Goal: Information Seeking & Learning: Learn about a topic

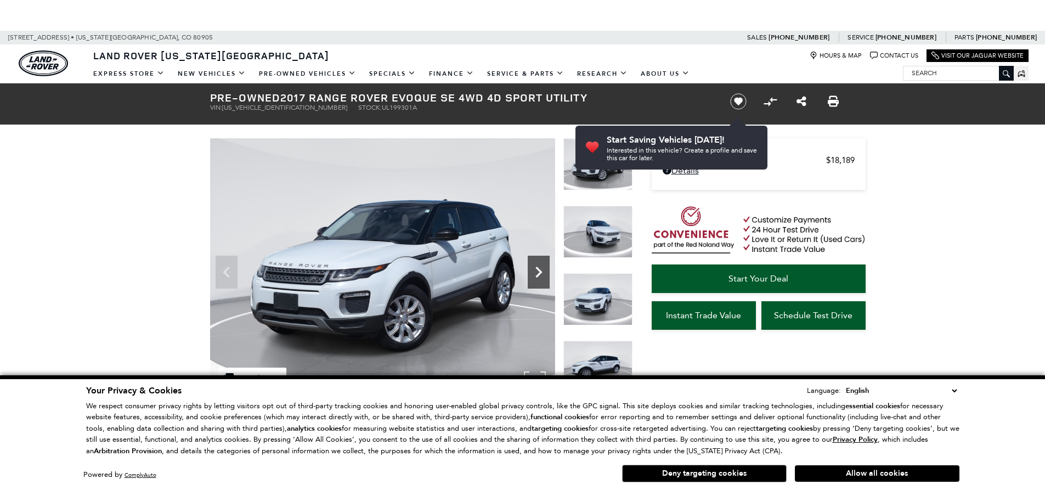
click at [535, 262] on icon "Next" at bounding box center [539, 272] width 22 height 22
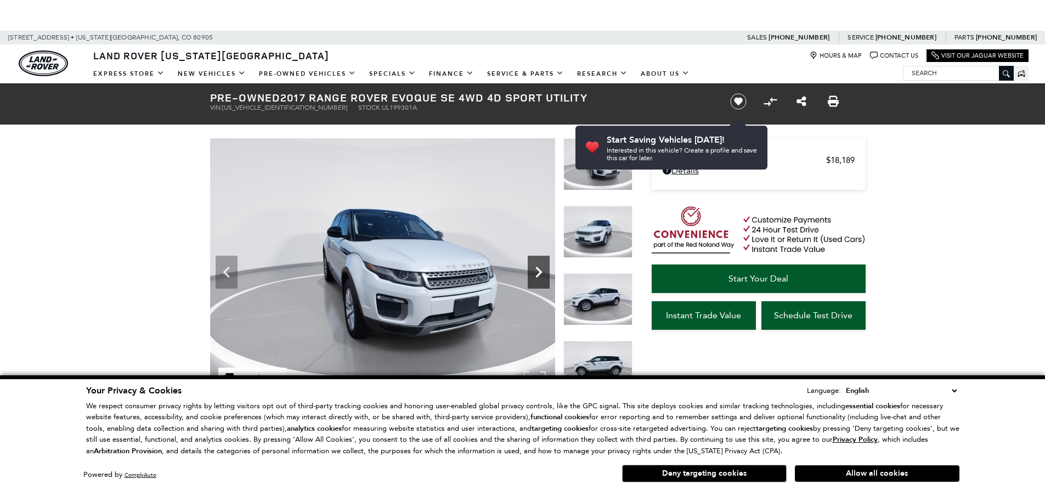
click at [540, 267] on icon "Next" at bounding box center [539, 272] width 22 height 22
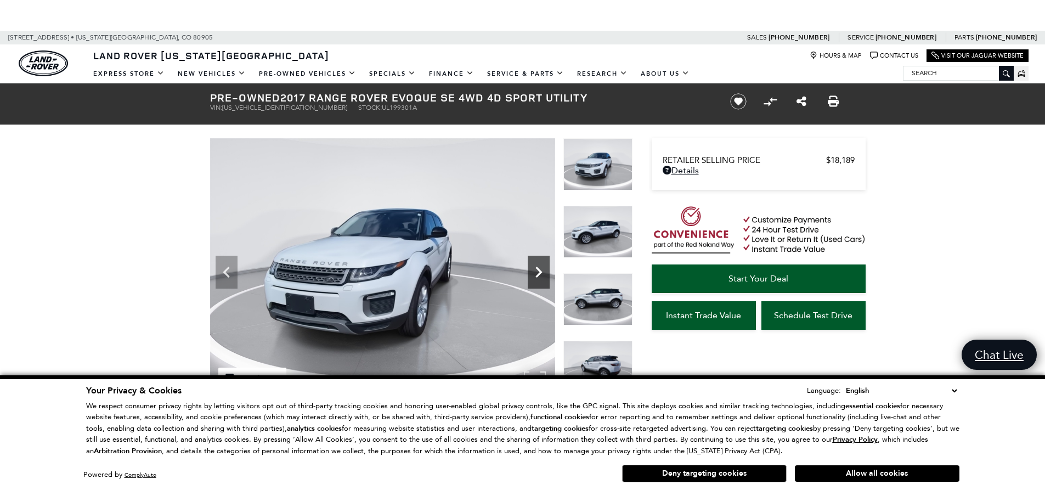
click at [540, 267] on icon "Next" at bounding box center [539, 272] width 22 height 22
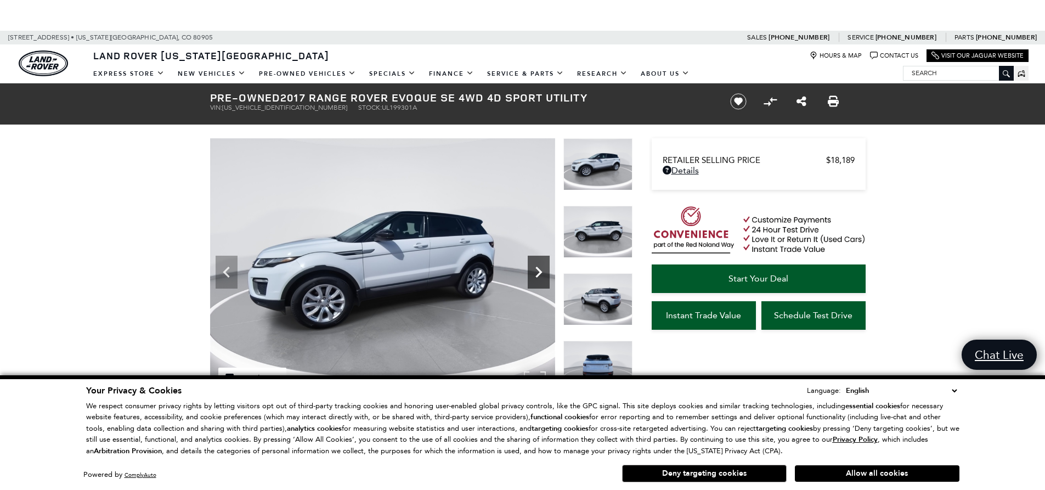
click at [540, 267] on icon "Next" at bounding box center [539, 272] width 22 height 22
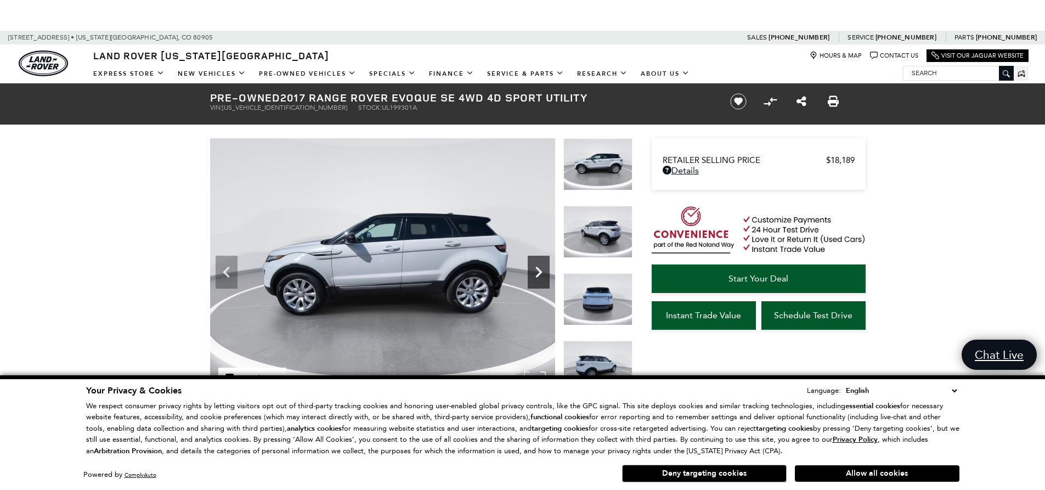
click at [540, 267] on icon "Next" at bounding box center [539, 272] width 22 height 22
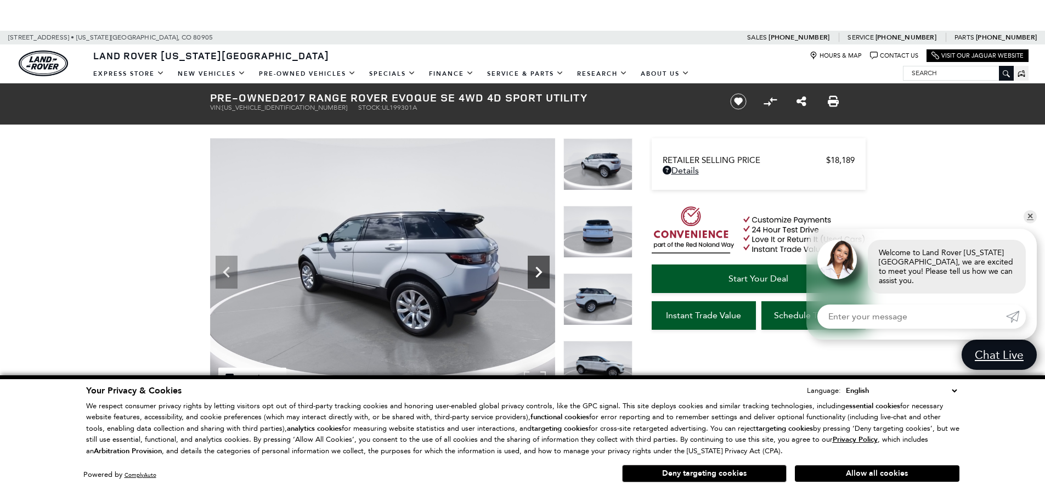
click at [539, 268] on icon "Next" at bounding box center [539, 272] width 22 height 22
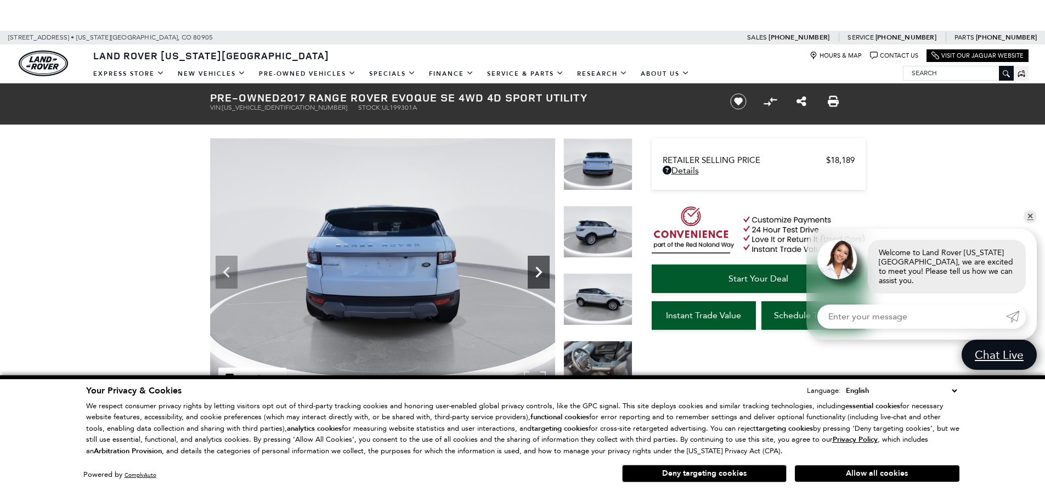
click at [539, 268] on icon "Next" at bounding box center [539, 272] width 22 height 22
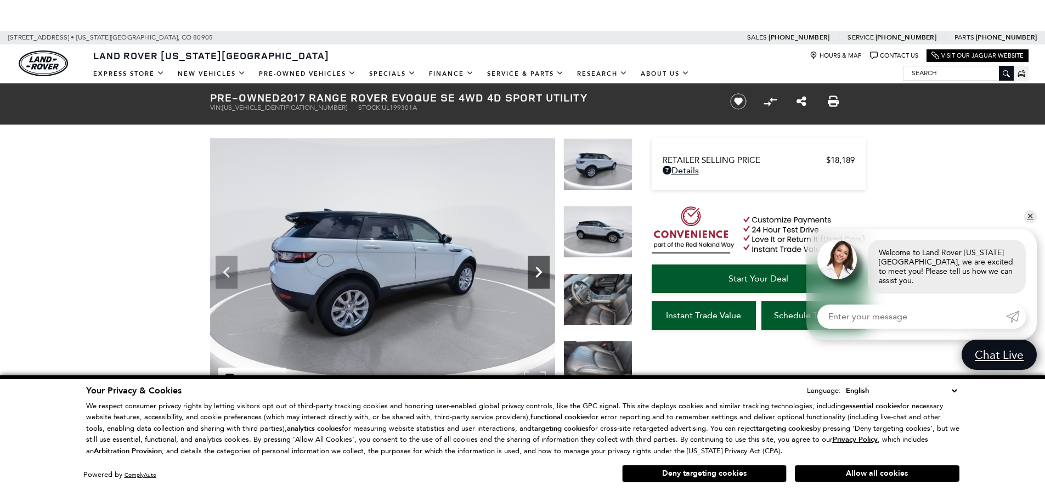
click at [539, 268] on icon "Next" at bounding box center [539, 272] width 22 height 22
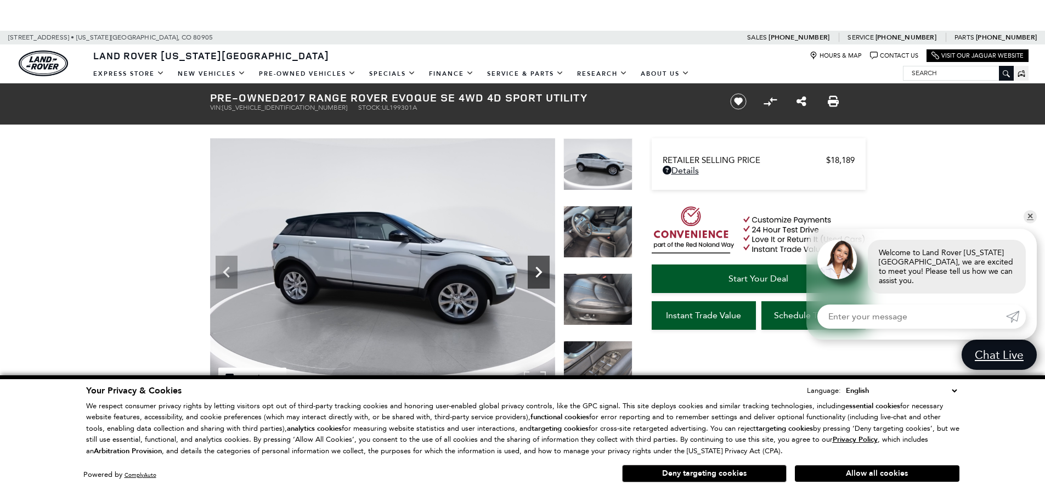
click at [539, 268] on icon "Next" at bounding box center [539, 272] width 22 height 22
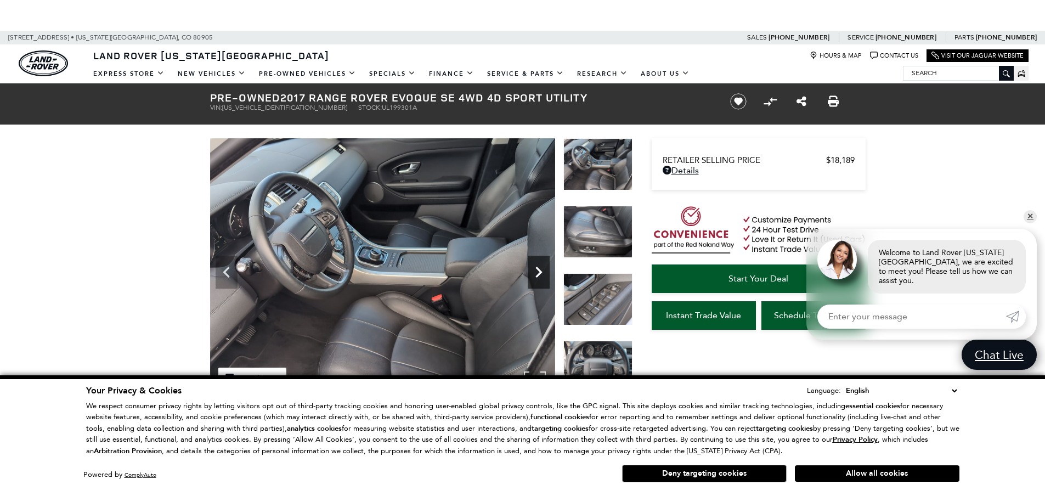
click at [539, 268] on icon "Next" at bounding box center [539, 272] width 22 height 22
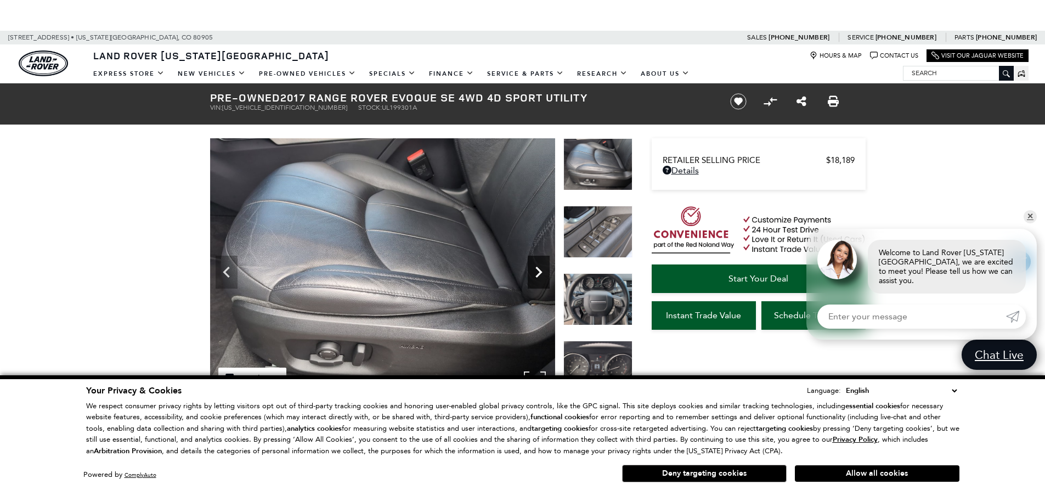
click at [539, 268] on icon "Next" at bounding box center [539, 272] width 22 height 22
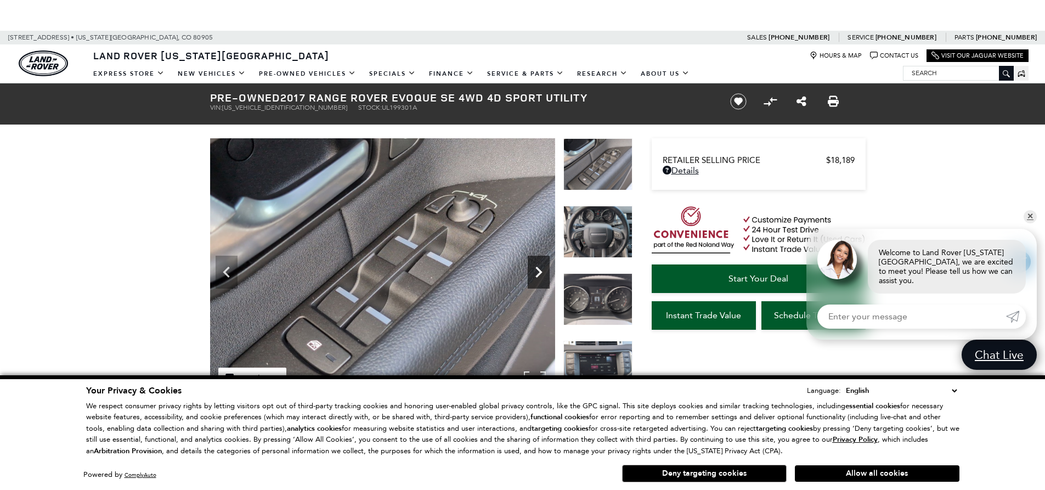
click at [539, 268] on icon "Next" at bounding box center [539, 272] width 22 height 22
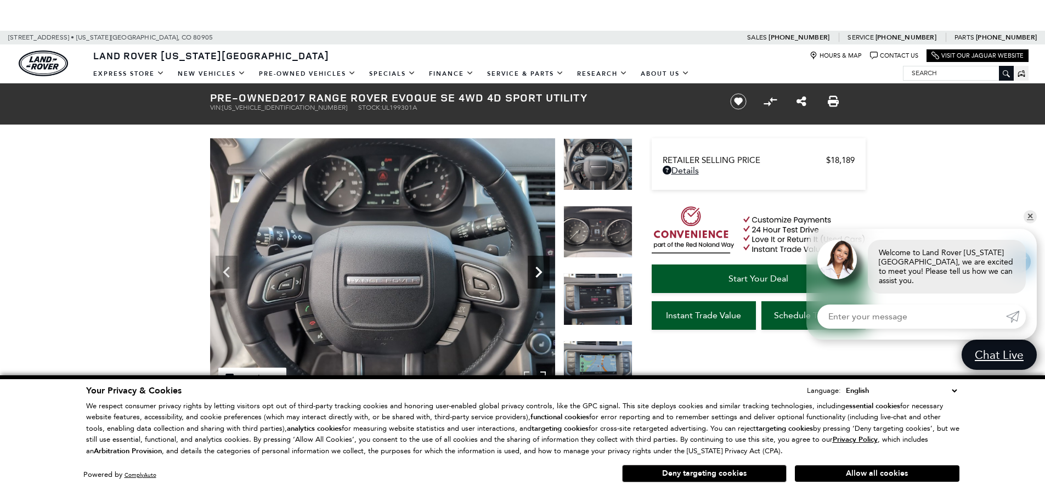
click at [539, 268] on icon "Next" at bounding box center [539, 272] width 22 height 22
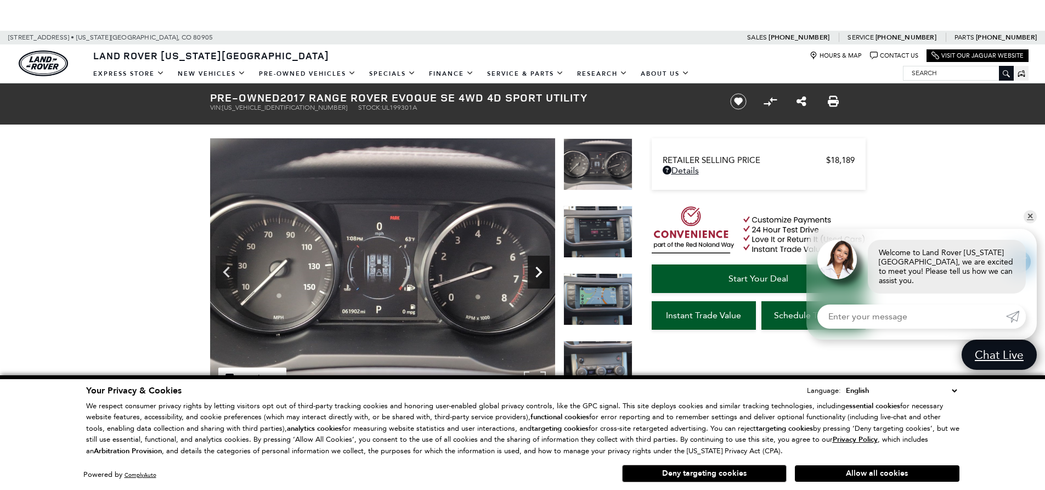
click at [530, 268] on icon "Next" at bounding box center [539, 272] width 22 height 22
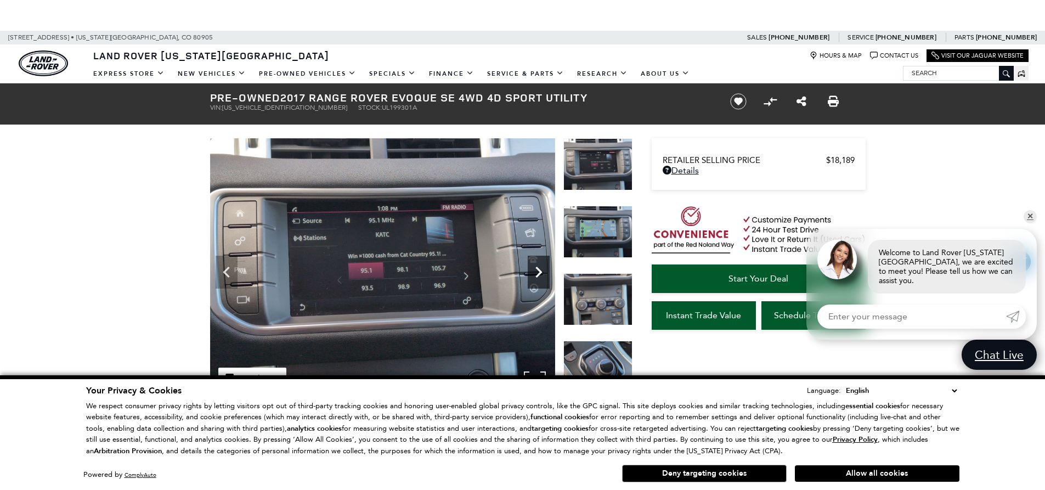
click at [529, 268] on icon "Next" at bounding box center [539, 272] width 22 height 22
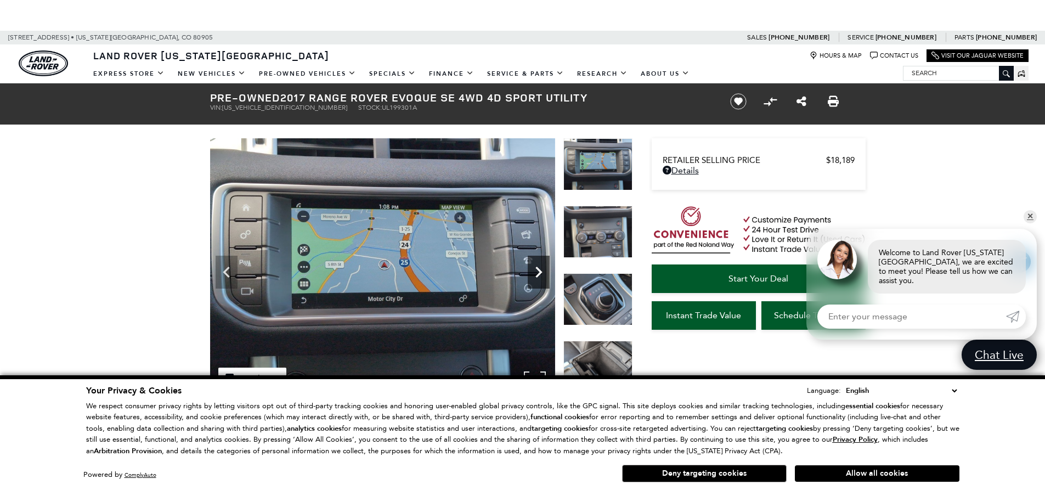
click at [529, 268] on icon "Next" at bounding box center [539, 272] width 22 height 22
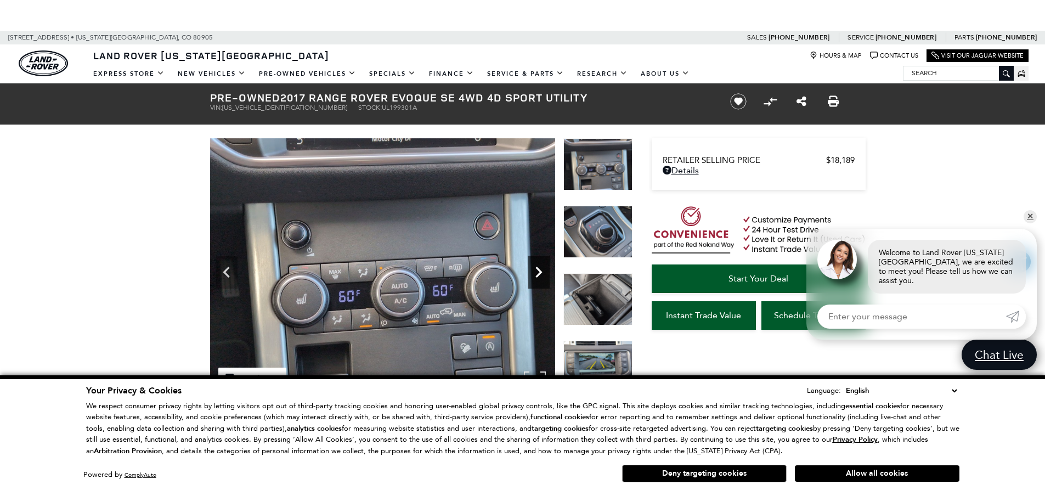
click at [529, 268] on icon "Next" at bounding box center [539, 272] width 22 height 22
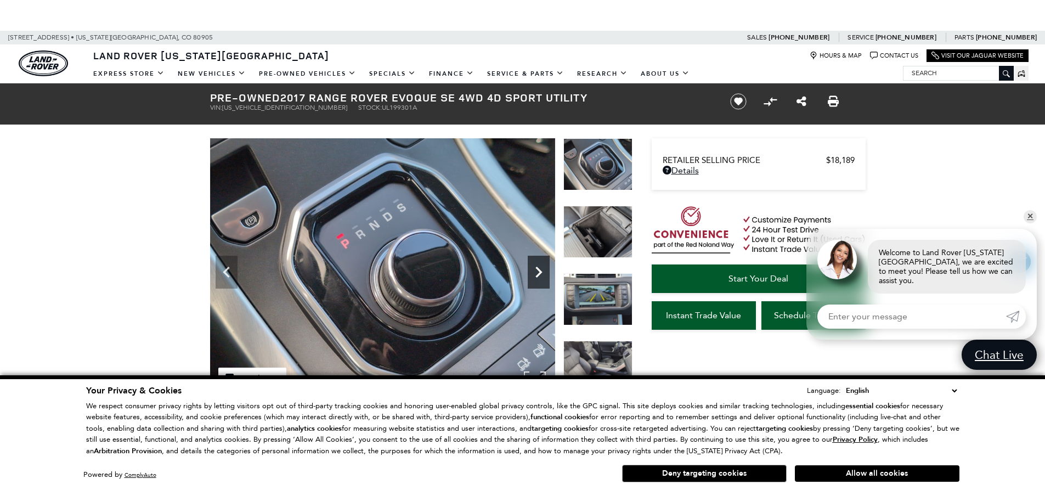
click at [536, 265] on icon "Next" at bounding box center [539, 272] width 22 height 22
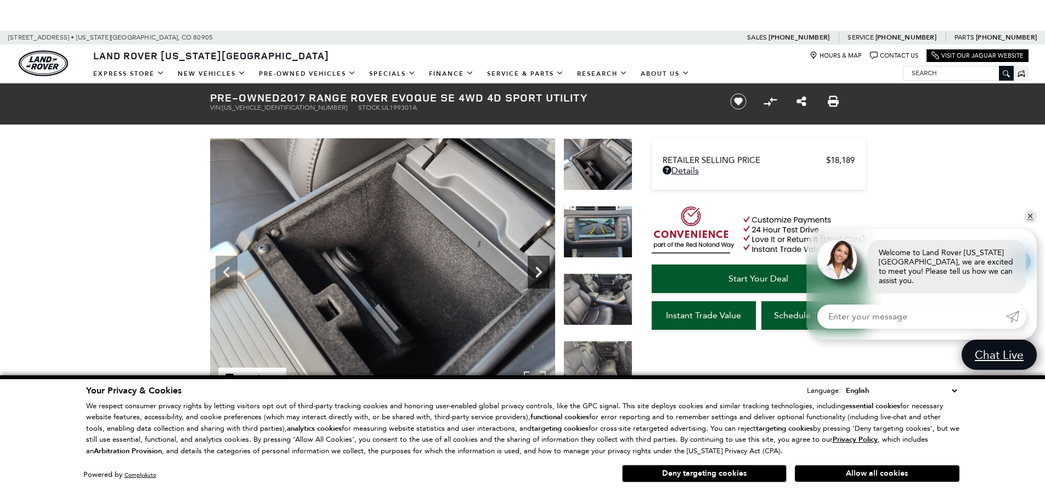
click at [536, 265] on icon "Next" at bounding box center [539, 272] width 22 height 22
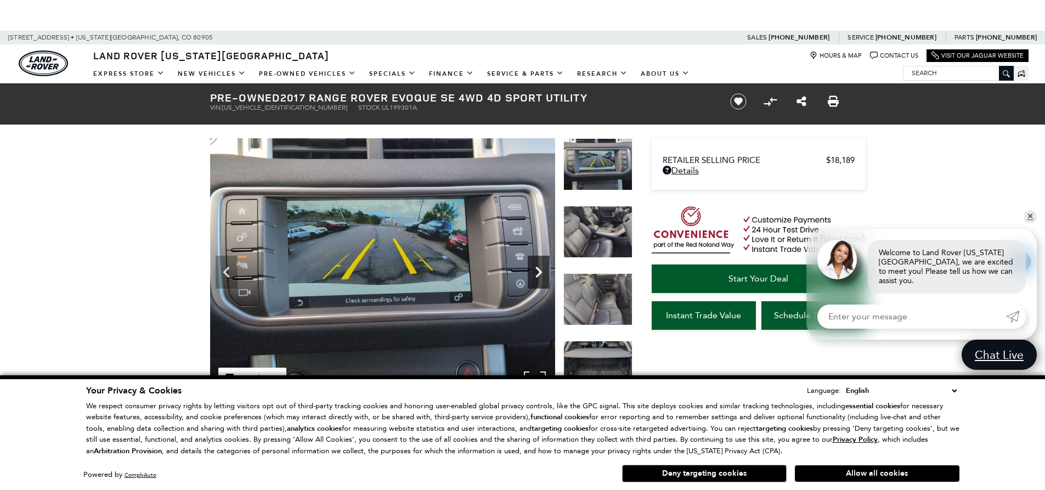
click at [536, 265] on icon "Next" at bounding box center [539, 272] width 22 height 22
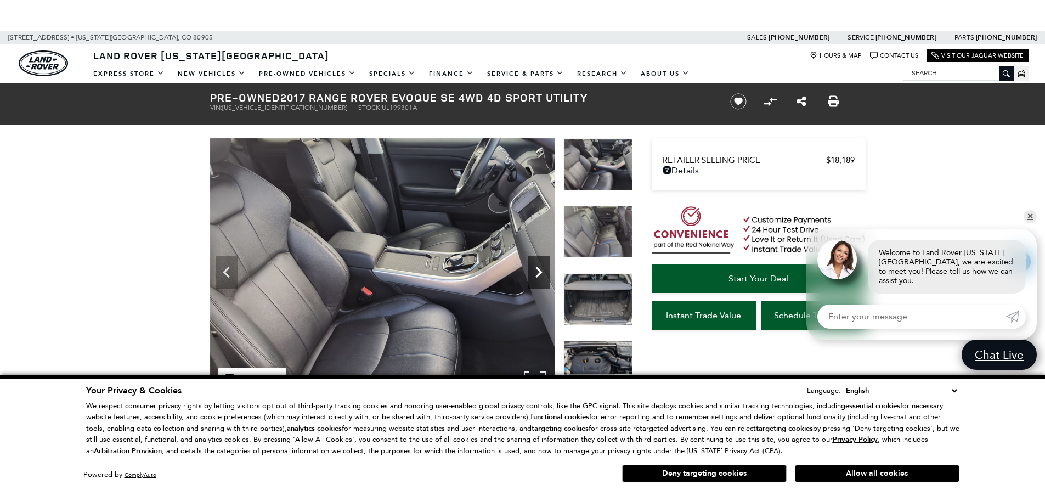
click at [536, 265] on icon "Next" at bounding box center [539, 272] width 22 height 22
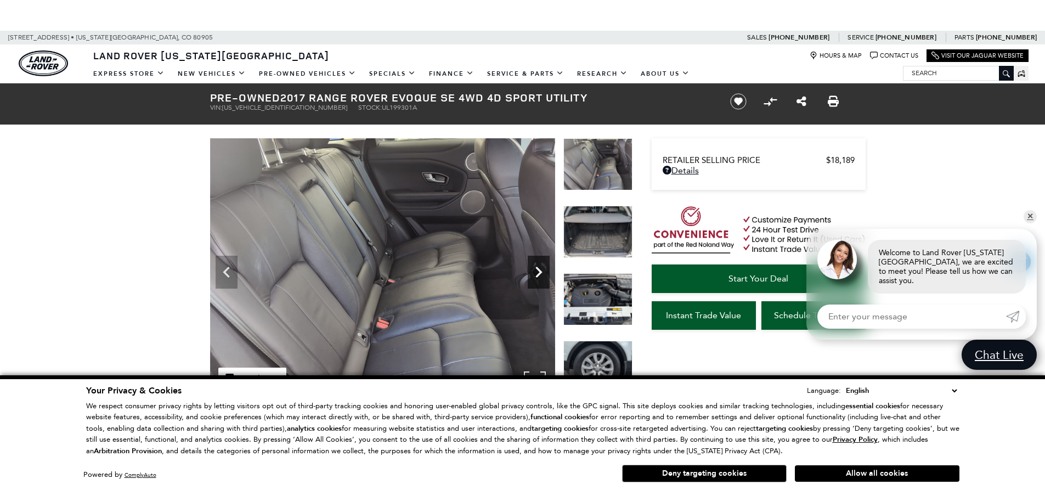
click at [536, 265] on icon "Next" at bounding box center [539, 272] width 22 height 22
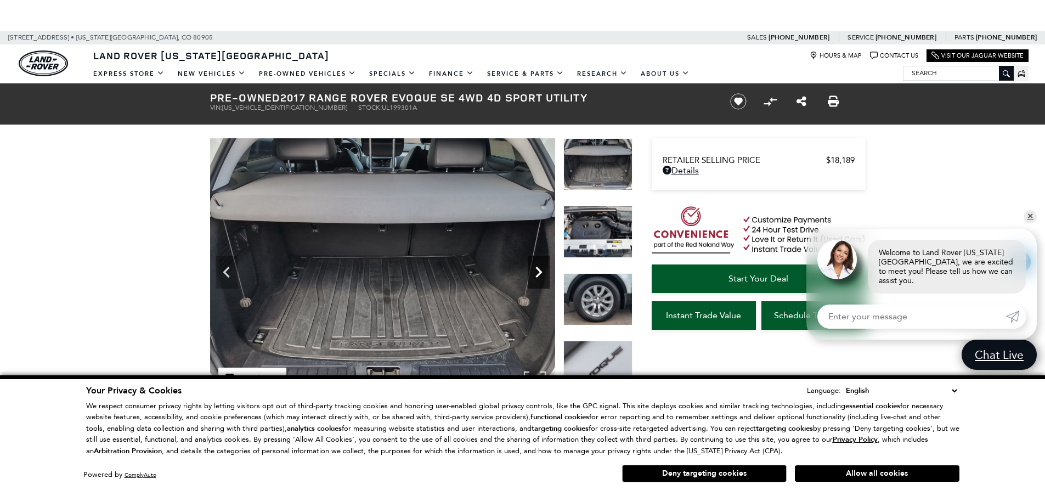
click at [536, 265] on icon "Next" at bounding box center [539, 272] width 22 height 22
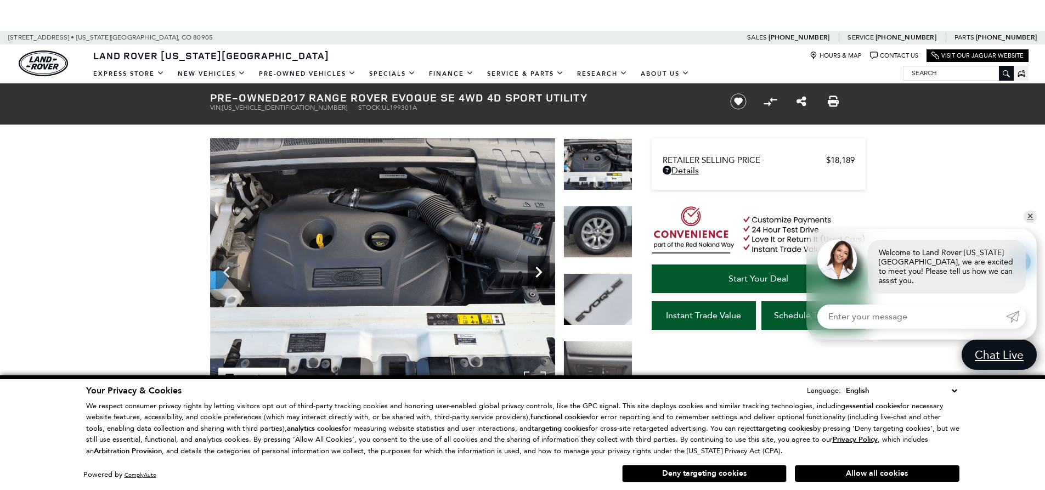
click at [536, 265] on icon "Next" at bounding box center [539, 272] width 22 height 22
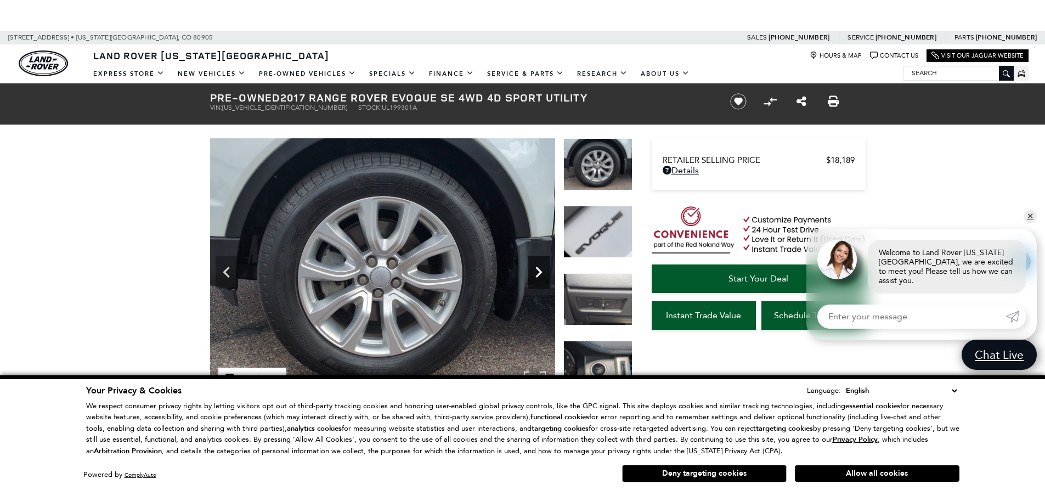
click at [536, 265] on icon "Next" at bounding box center [539, 272] width 22 height 22
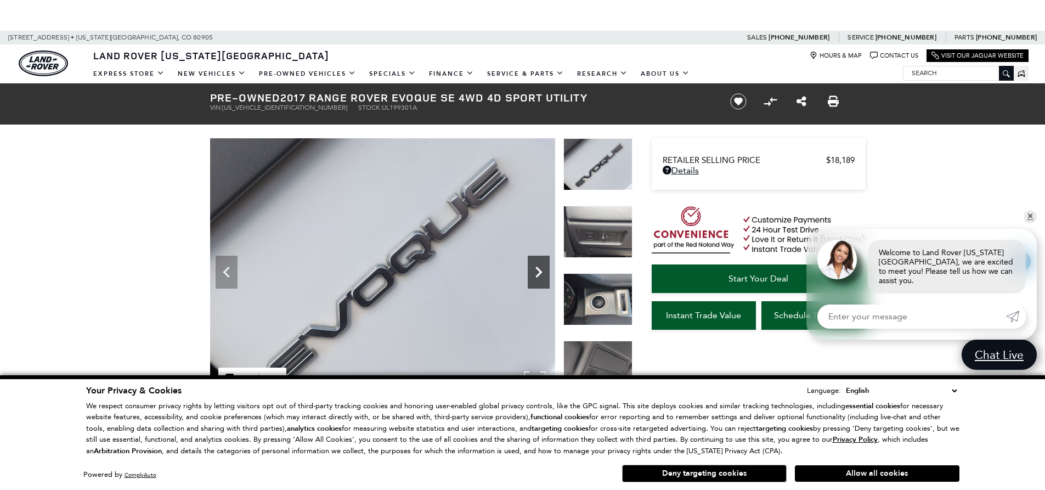
click at [536, 265] on icon "Next" at bounding box center [539, 272] width 22 height 22
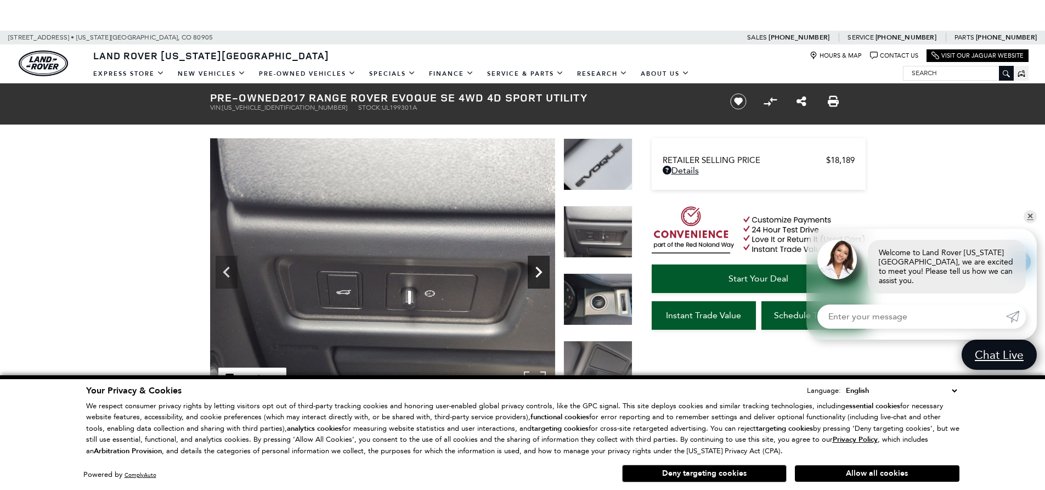
click at [536, 265] on icon "Next" at bounding box center [539, 272] width 22 height 22
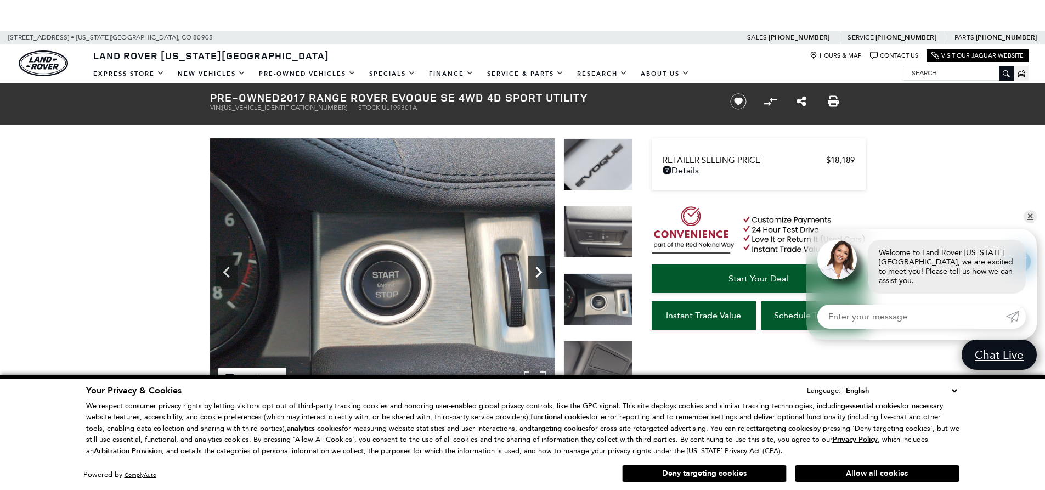
click at [536, 265] on icon "Next" at bounding box center [539, 272] width 22 height 22
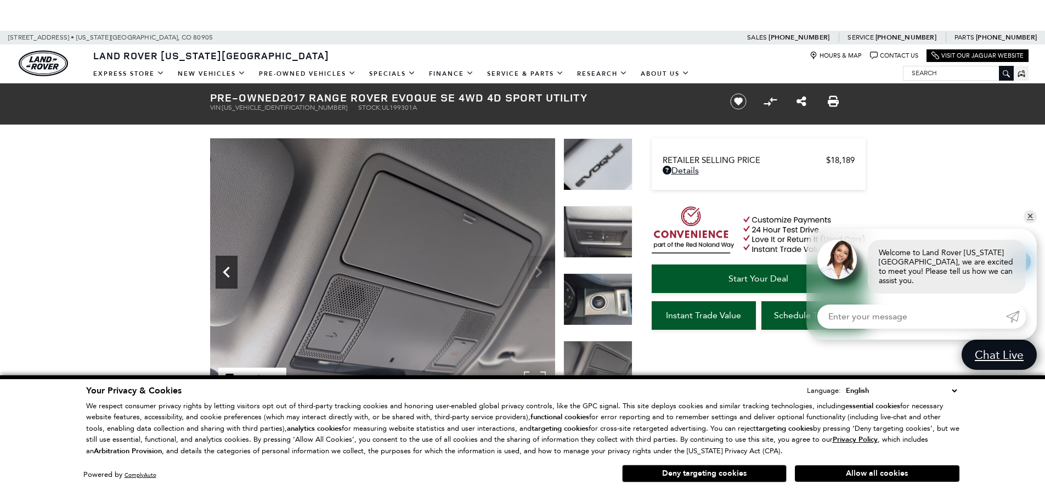
click at [235, 274] on icon "Previous" at bounding box center [227, 272] width 22 height 22
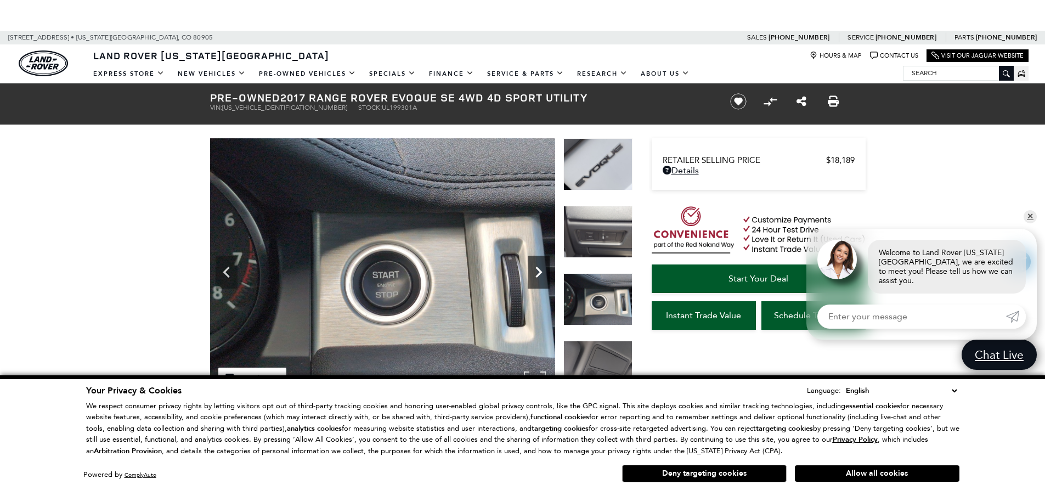
click at [530, 264] on icon "Next" at bounding box center [539, 272] width 22 height 22
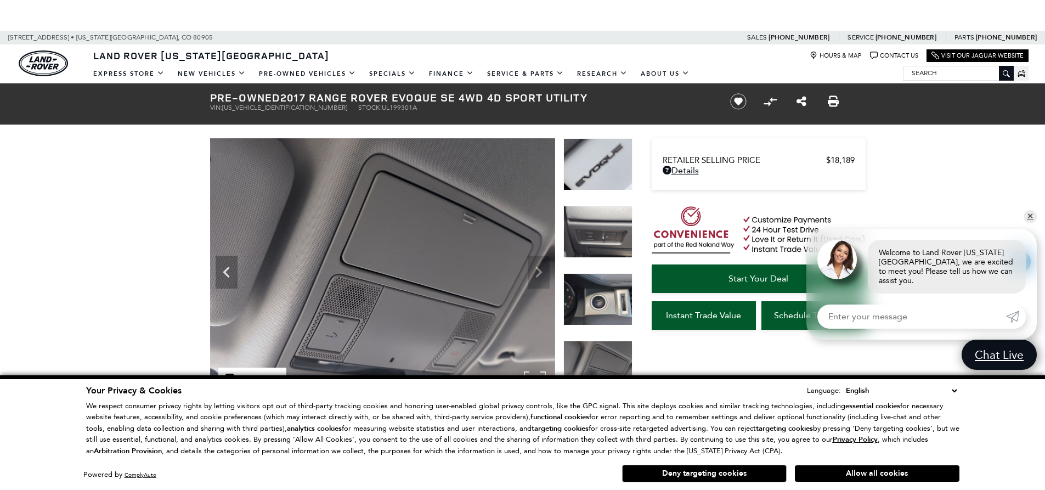
click at [530, 264] on img at bounding box center [382, 268] width 345 height 260
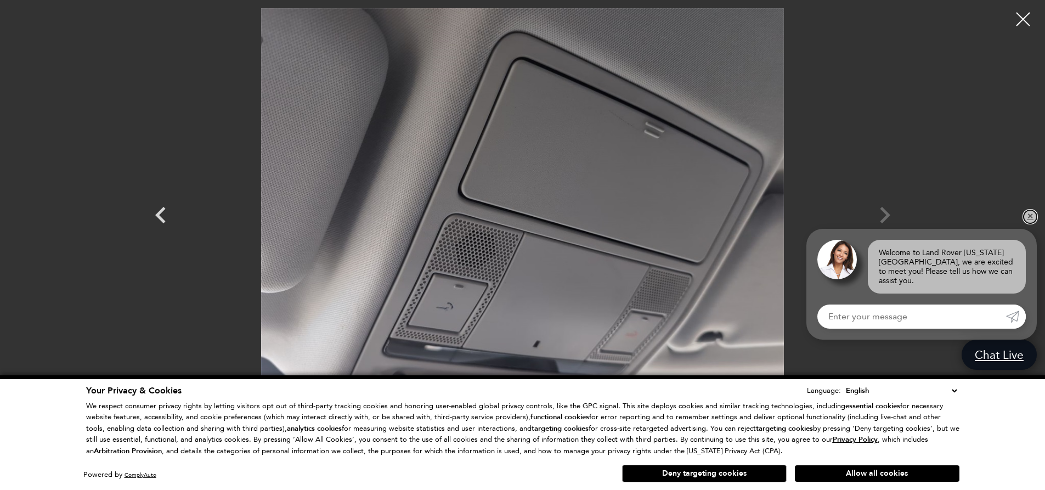
click at [1033, 223] on link "✕" at bounding box center [1029, 216] width 13 height 13
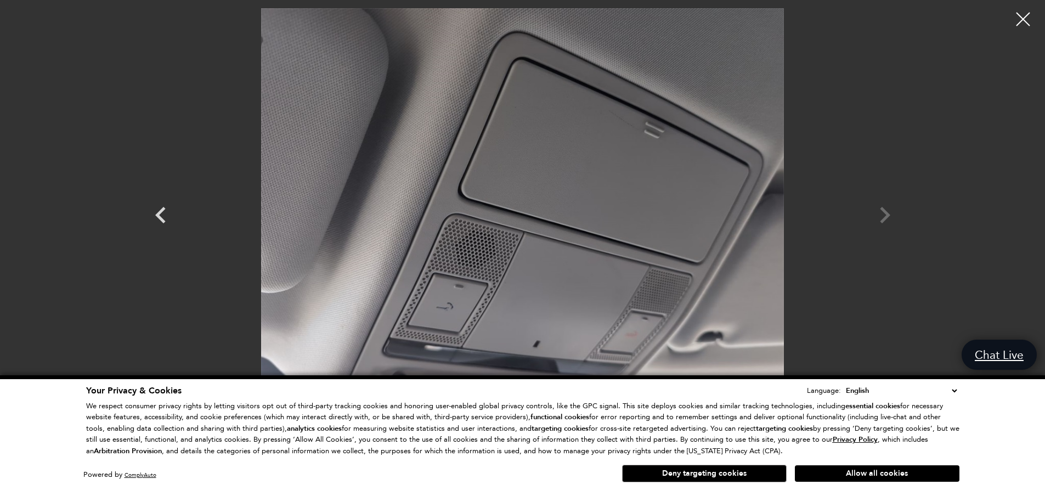
click at [889, 215] on div at bounding box center [523, 205] width 768 height 394
click at [1019, 16] on div at bounding box center [1023, 19] width 29 height 29
